Goal: Information Seeking & Learning: Find specific fact

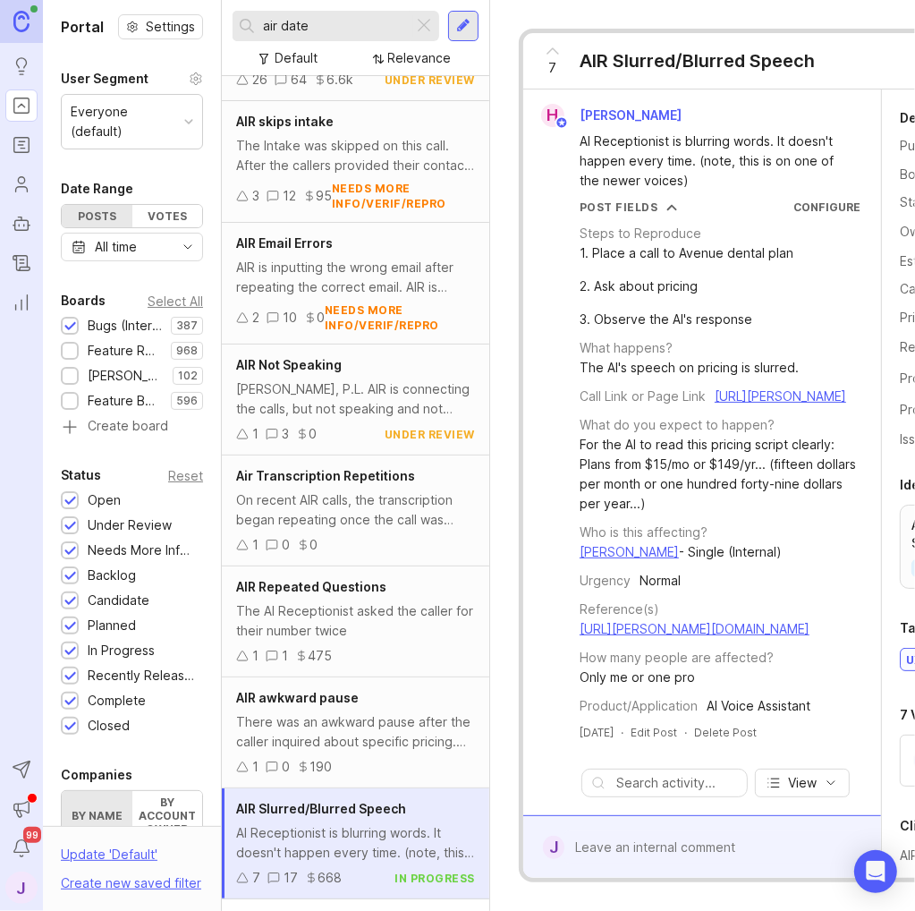
click at [426, 22] on div at bounding box center [423, 25] width 21 height 23
click at [361, 30] on input "text" at bounding box center [347, 26] width 169 height 20
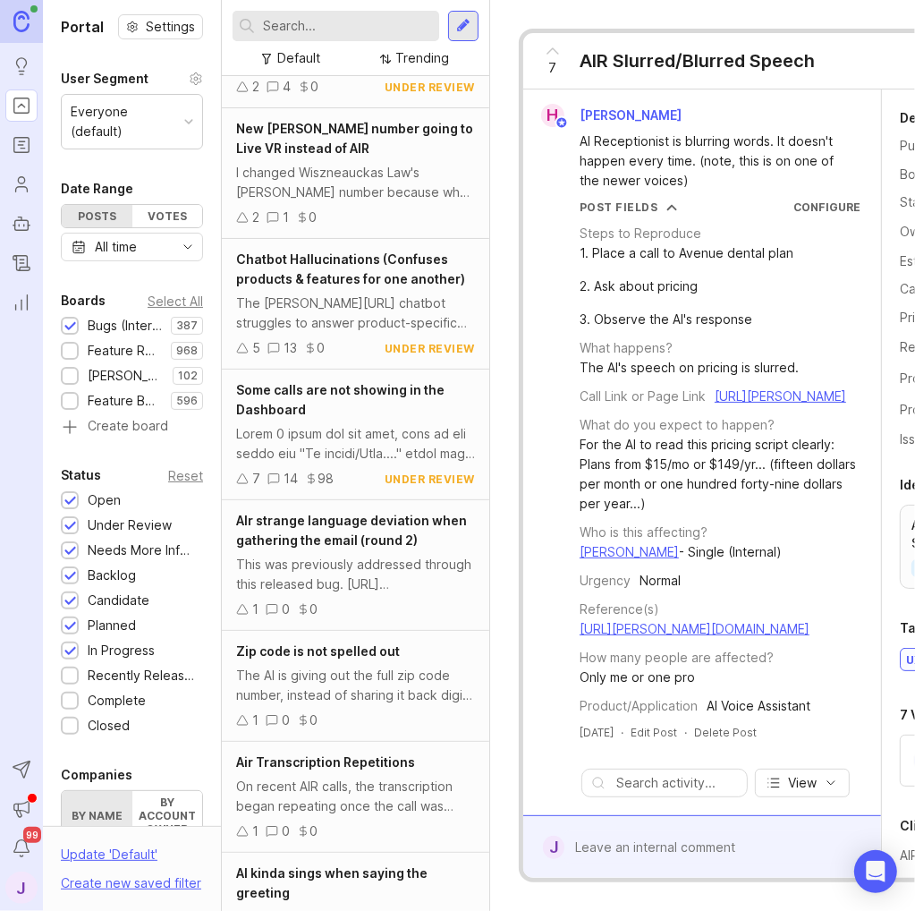
scroll to position [1059, 0]
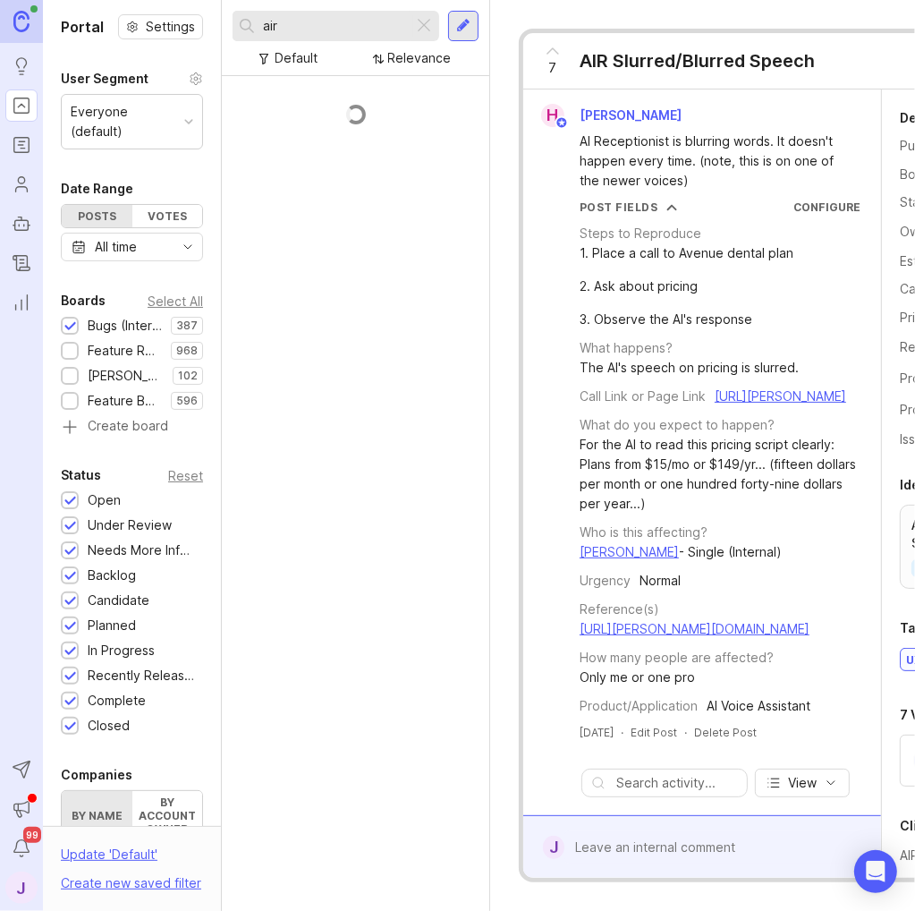
scroll to position [318, 0]
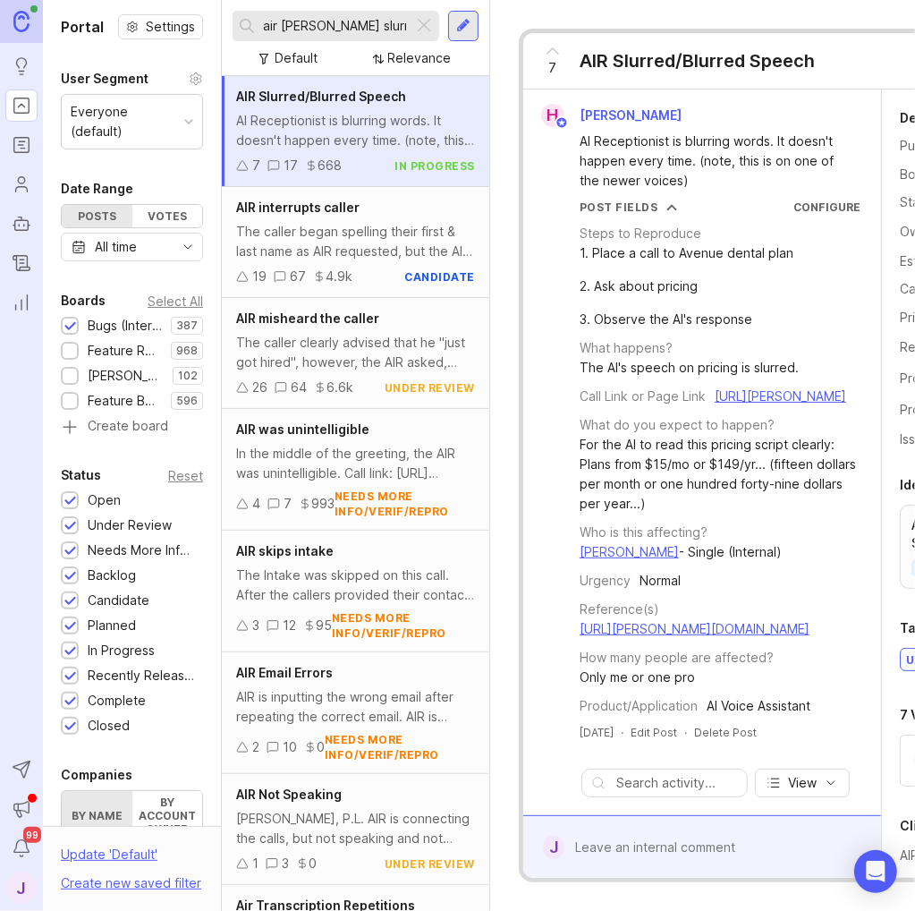
type input "air [PERSON_NAME] slurred"
click at [393, 140] on div "AI Receptionist is blurring words. It doesn't happen every time. (note, this is…" at bounding box center [355, 130] width 239 height 39
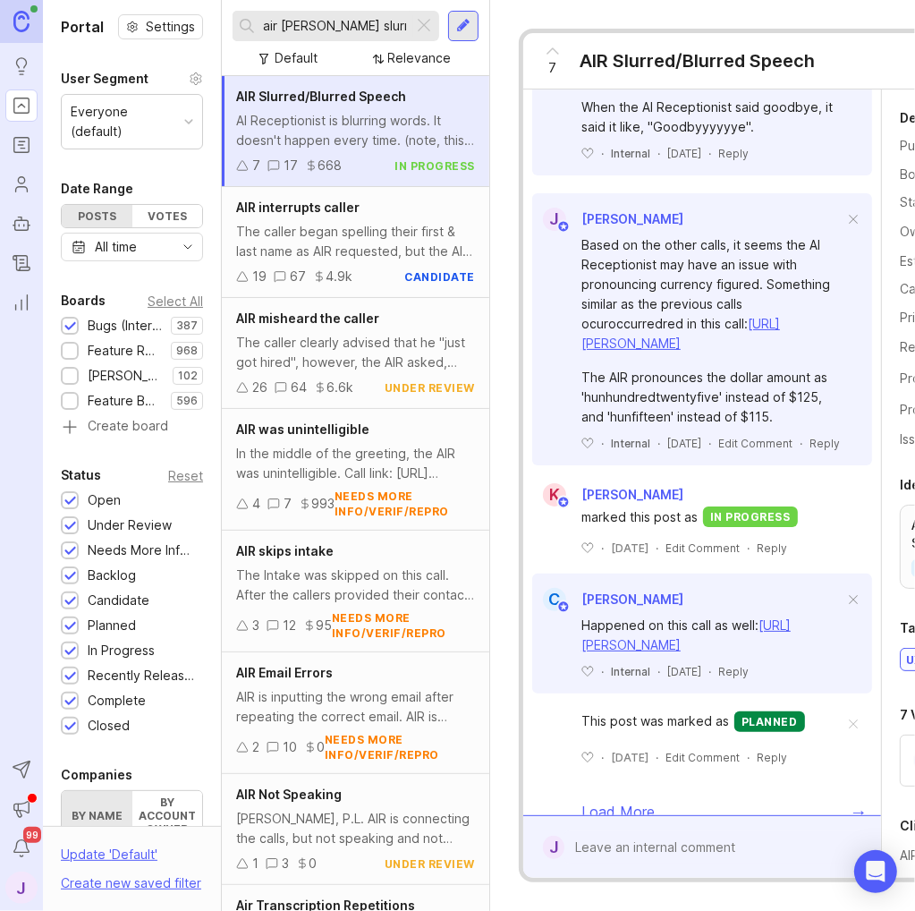
scroll to position [1789, 0]
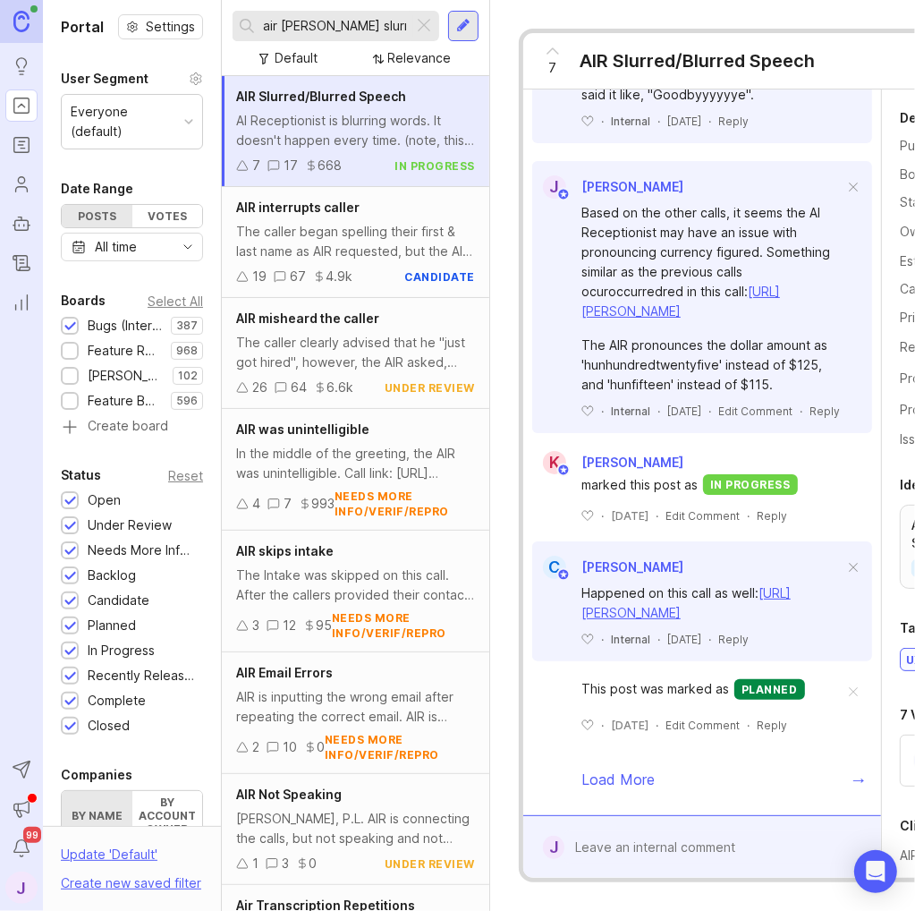
click at [743, 318] on link "[URL][PERSON_NAME]" at bounding box center [680, 301] width 199 height 35
